Goal: Find specific page/section: Find specific page/section

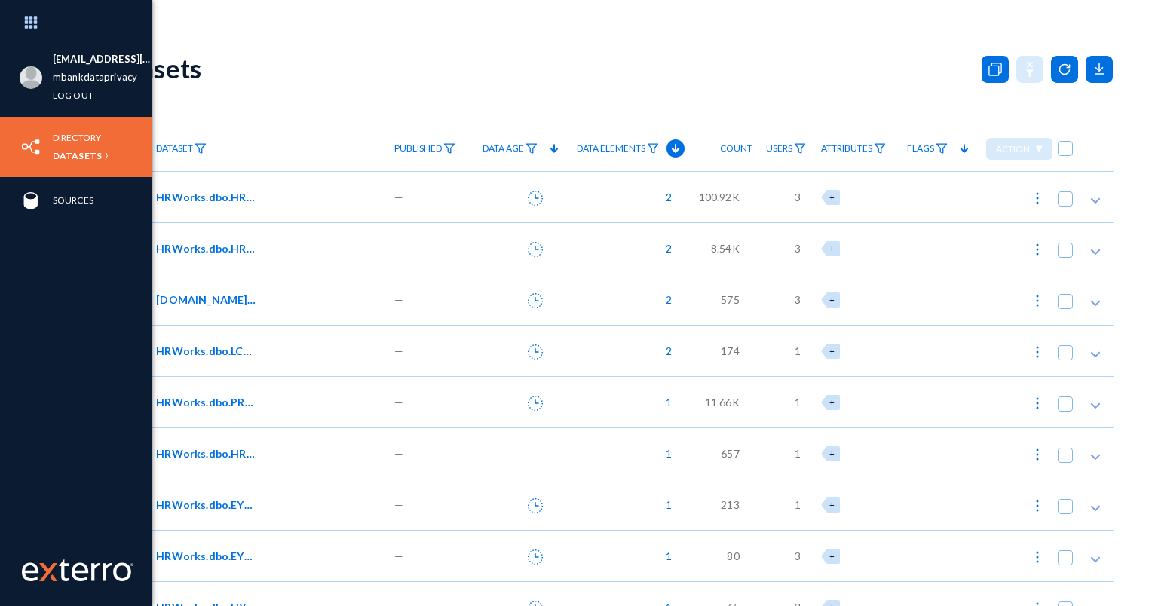
click at [75, 135] on link "Directory" at bounding box center [77, 137] width 48 height 17
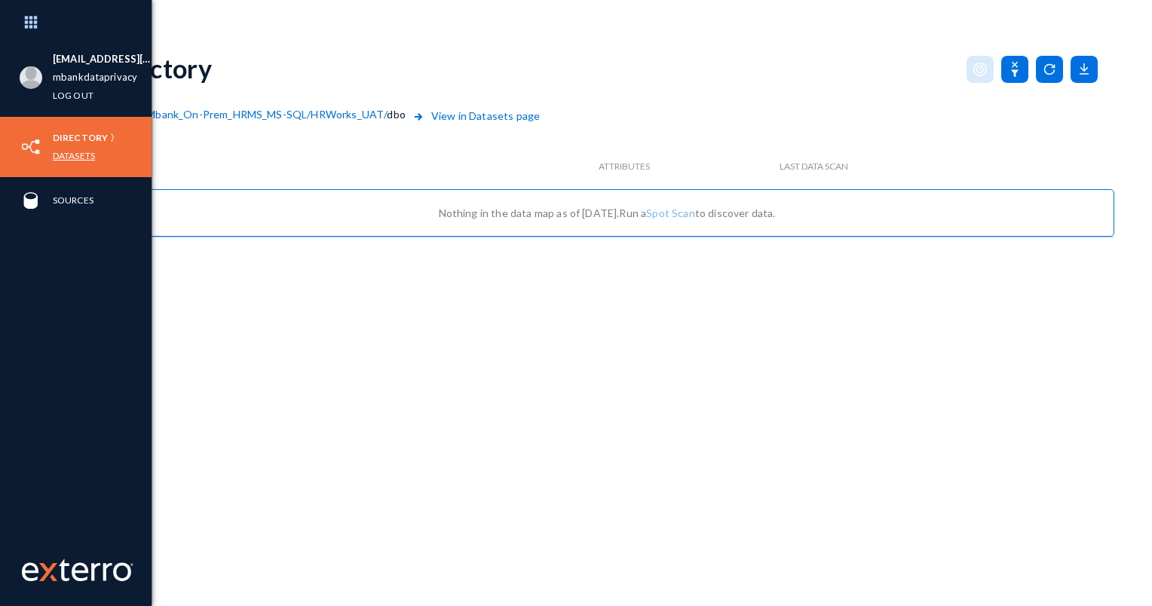
click at [76, 152] on link "Datasets" at bounding box center [74, 155] width 42 height 17
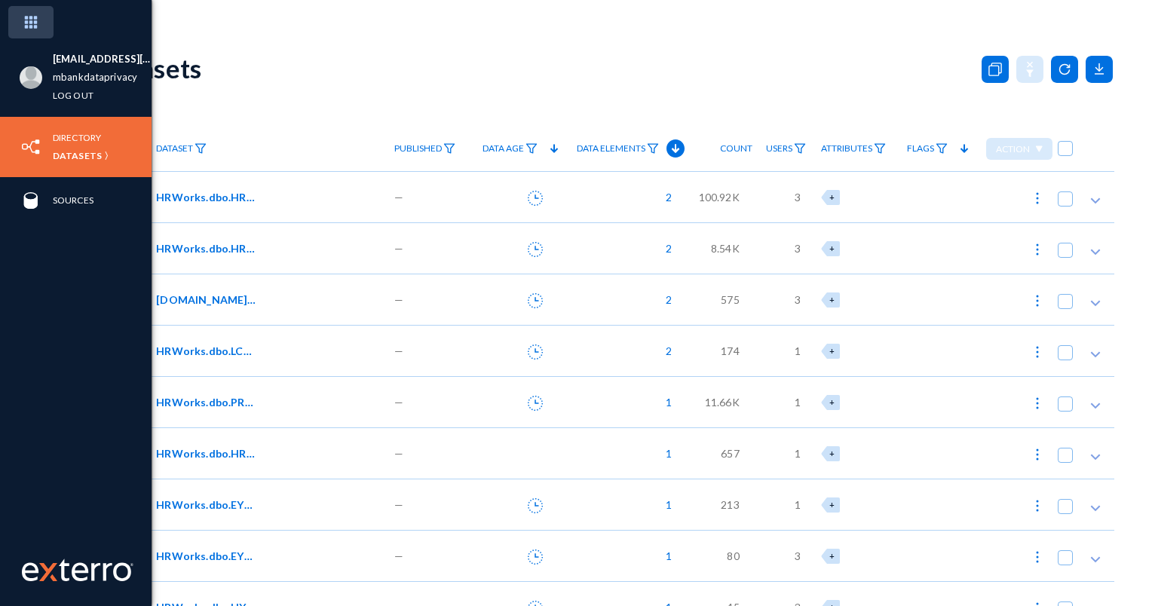
click at [25, 25] on img at bounding box center [30, 22] width 45 height 32
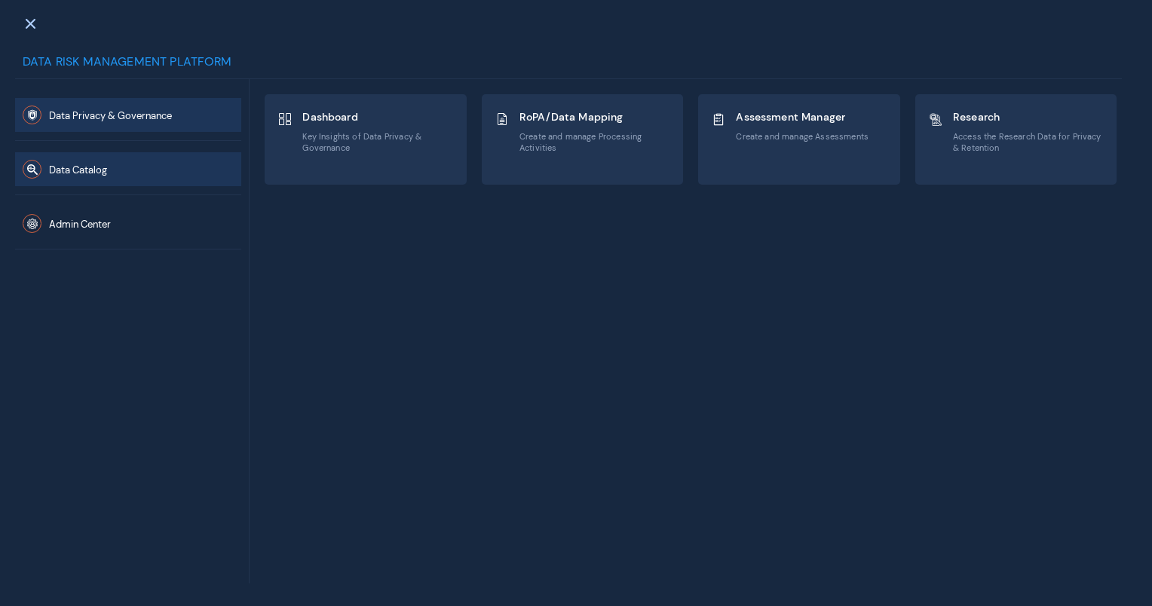
click at [89, 174] on span "Data Catalog" at bounding box center [78, 170] width 58 height 13
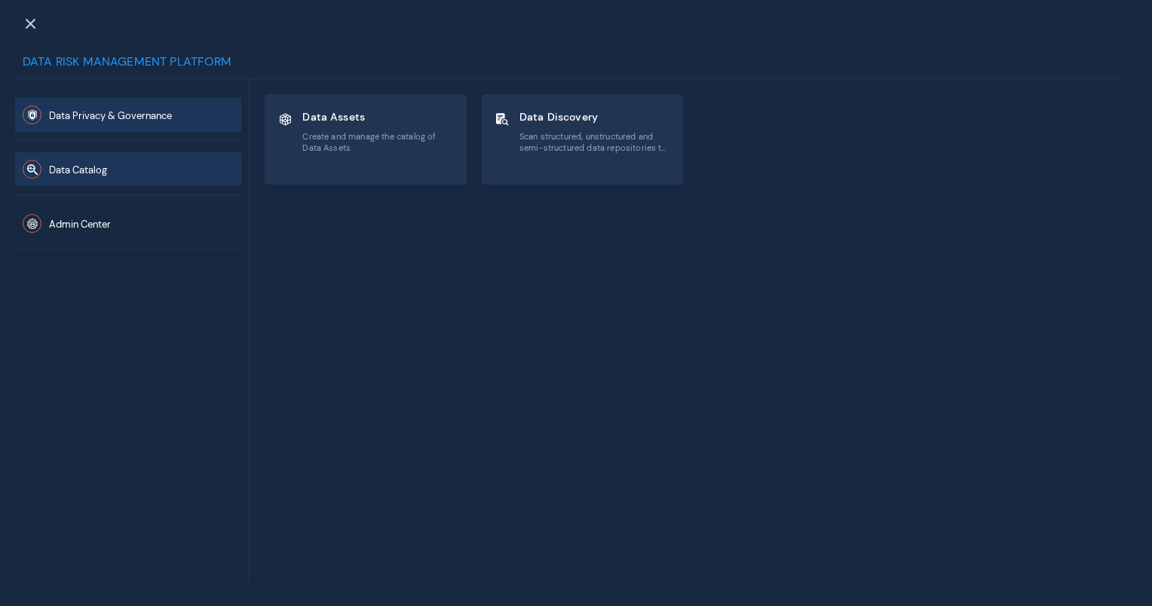
click at [100, 118] on span "Data Privacy & Governance" at bounding box center [110, 115] width 123 height 13
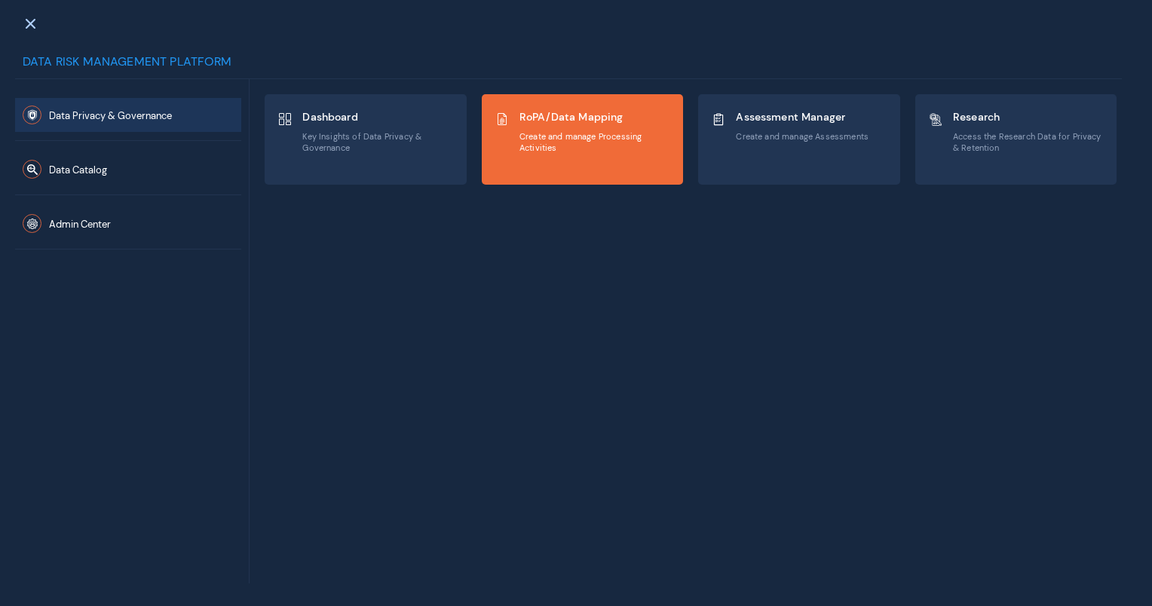
click at [661, 165] on div "RoPA/Data Mapping Create and manage Processing Activities" at bounding box center [583, 139] width 201 height 89
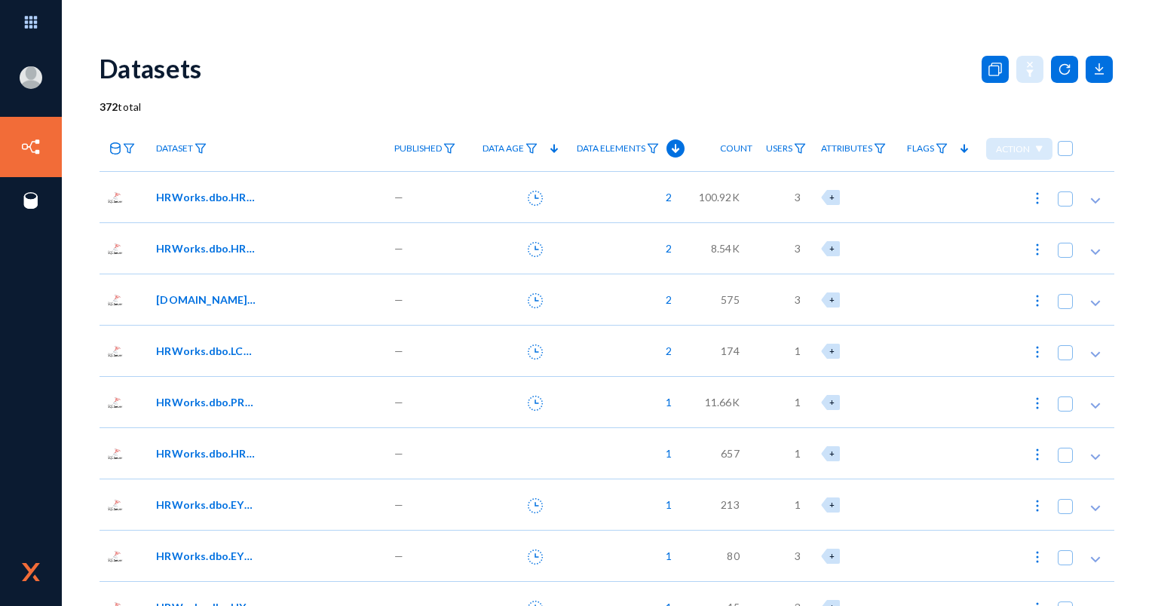
click at [187, 194] on span "HRWorks.dbo.HRW_AlertList" at bounding box center [207, 197] width 102 height 16
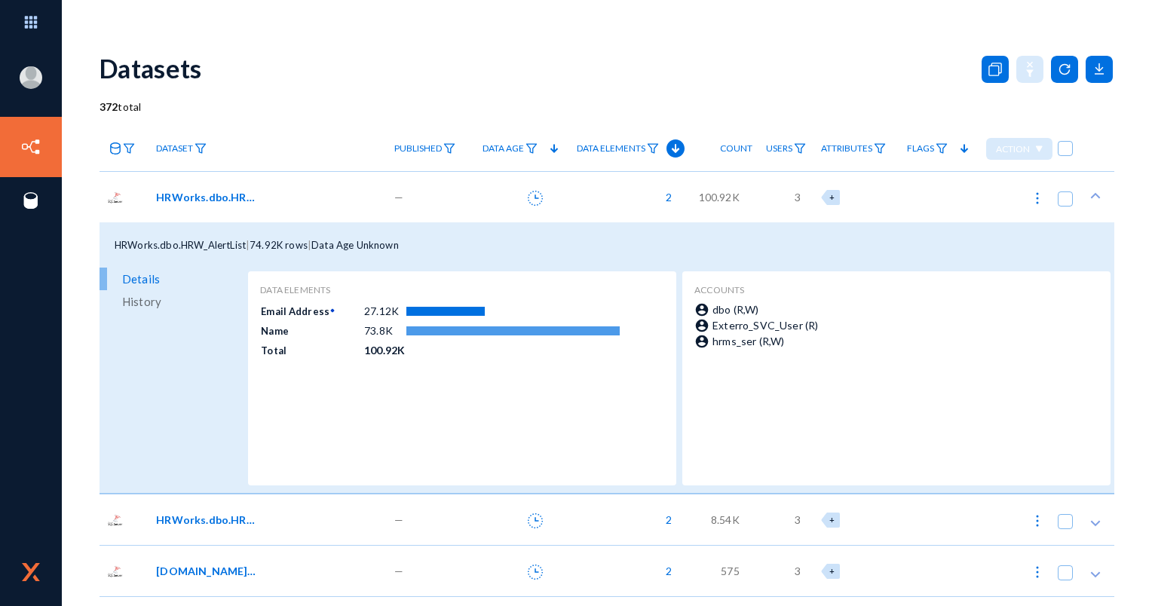
click at [208, 201] on span "HRWorks.dbo.HRW_AlertList" at bounding box center [207, 197] width 102 height 16
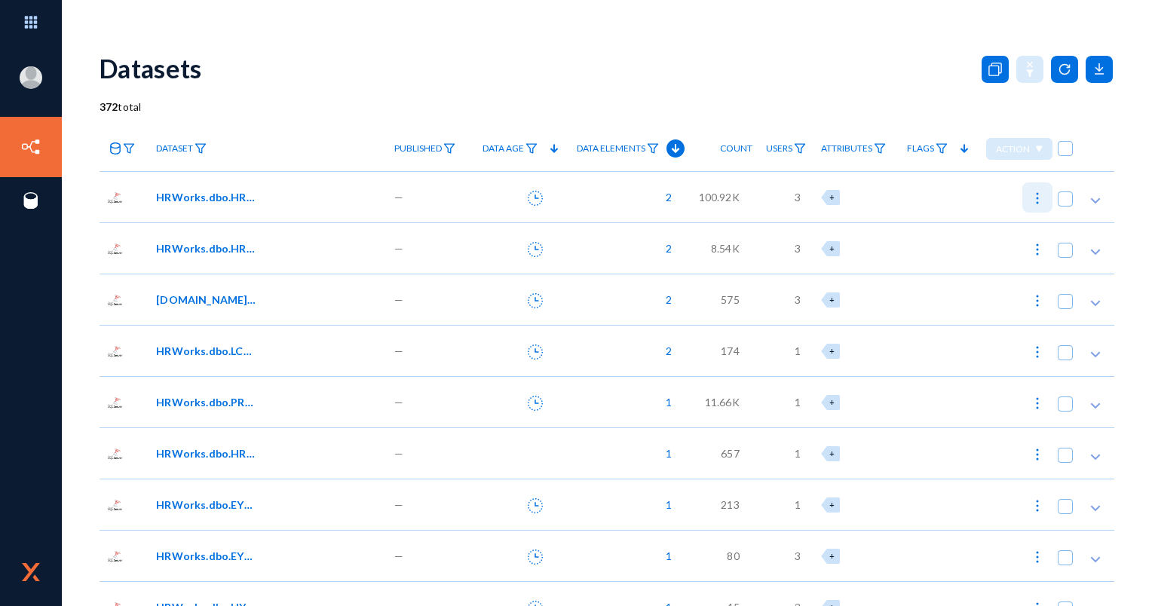
click at [1030, 202] on img at bounding box center [1037, 198] width 15 height 15
checkbox input "true"
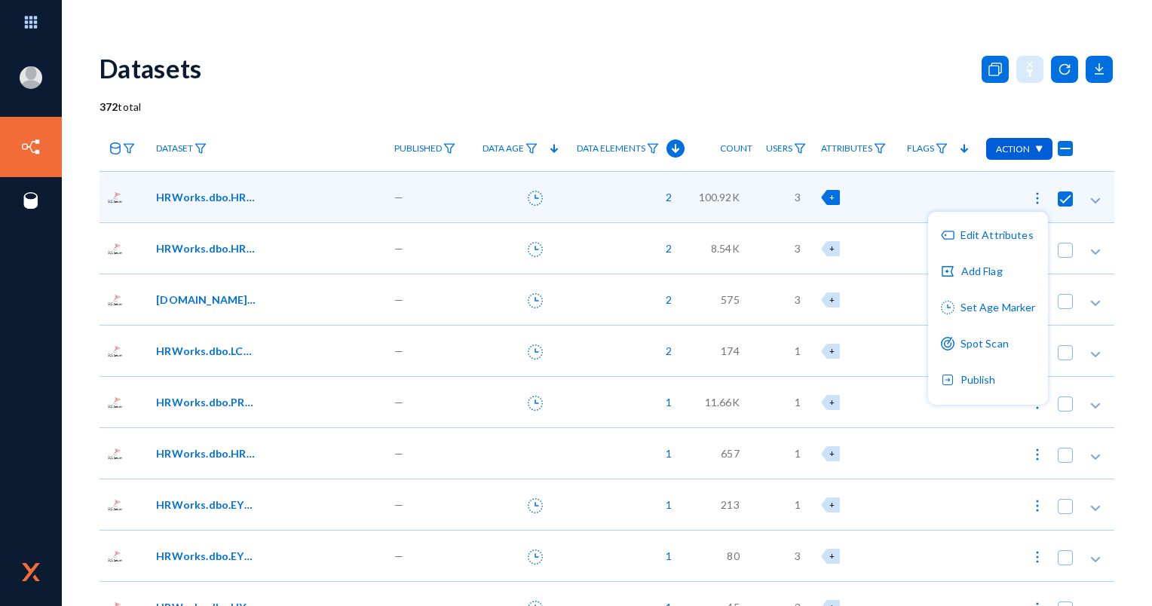
click at [839, 89] on div at bounding box center [576, 303] width 1152 height 606
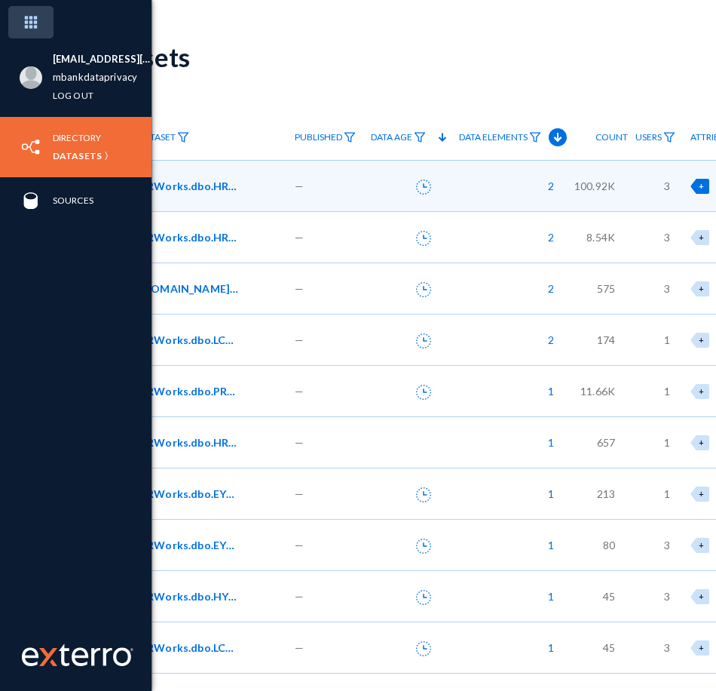
click at [32, 31] on img at bounding box center [30, 22] width 45 height 32
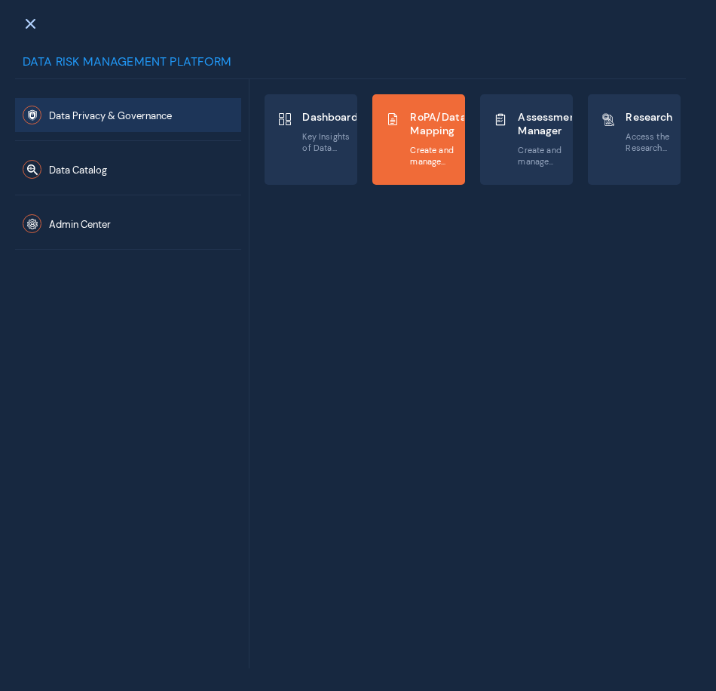
click at [445, 113] on span "RoPA/Data Mapping" at bounding box center [438, 123] width 56 height 27
